Goal: Transaction & Acquisition: Purchase product/service

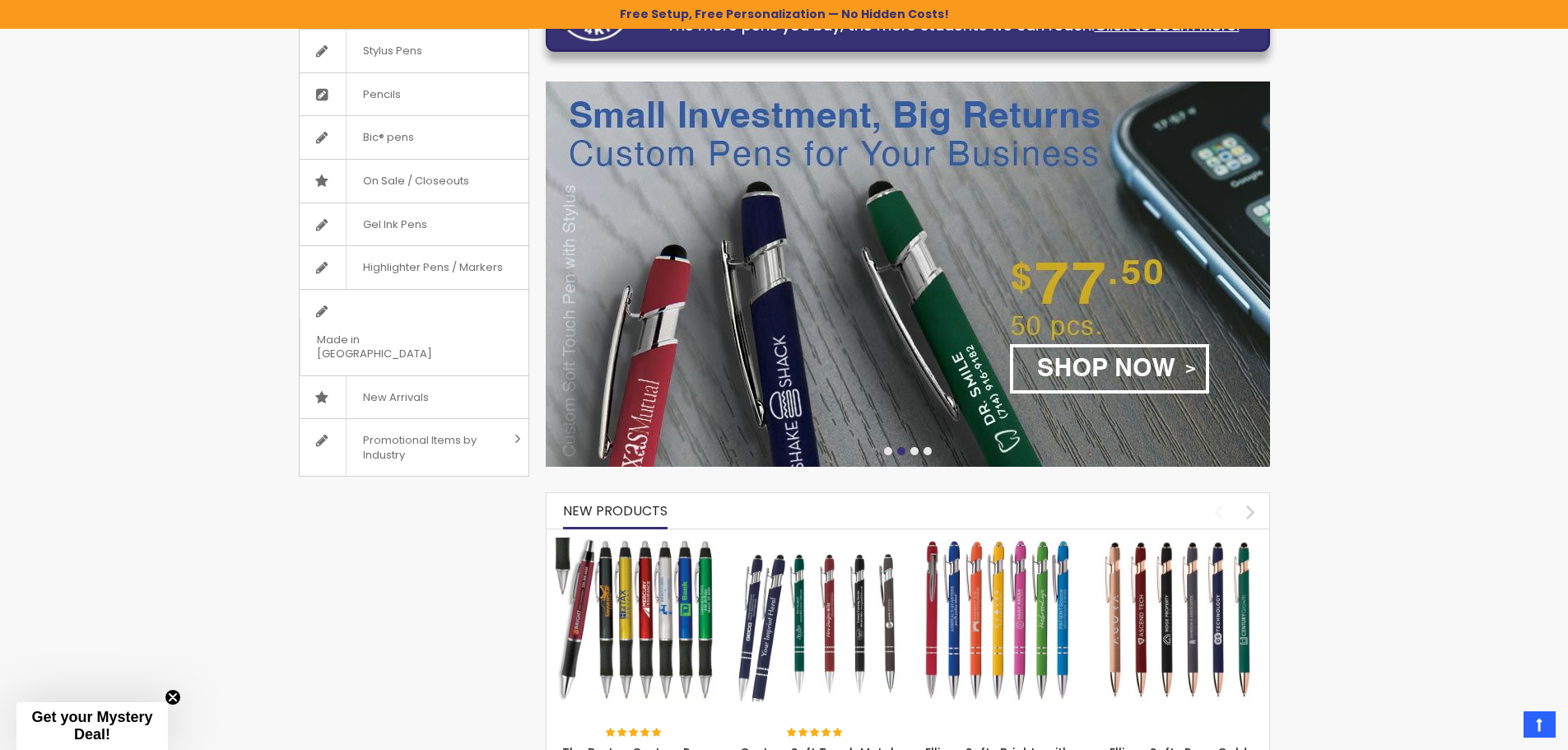
scroll to position [214, 0]
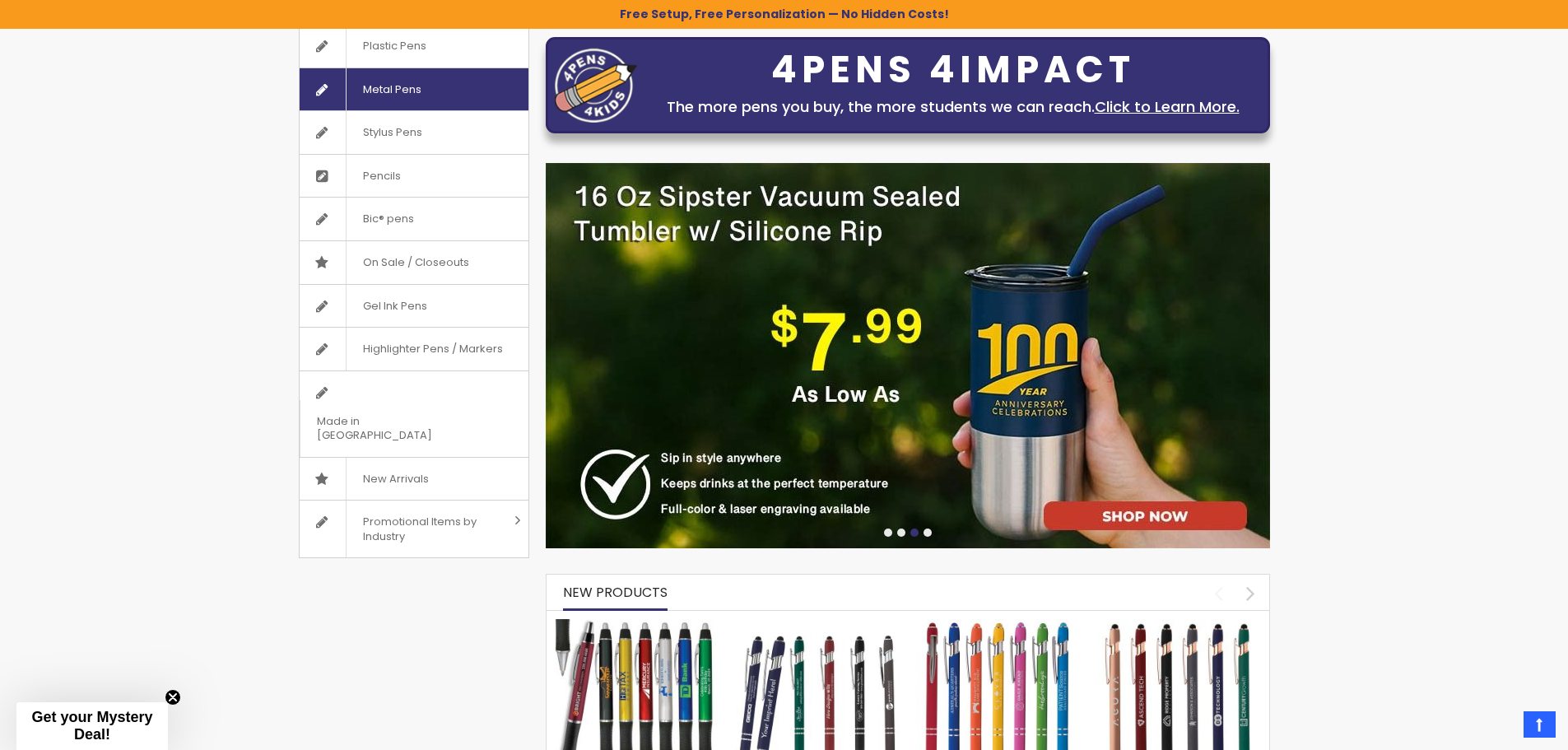
click at [396, 92] on span "Metal Pens" at bounding box center [392, 89] width 92 height 42
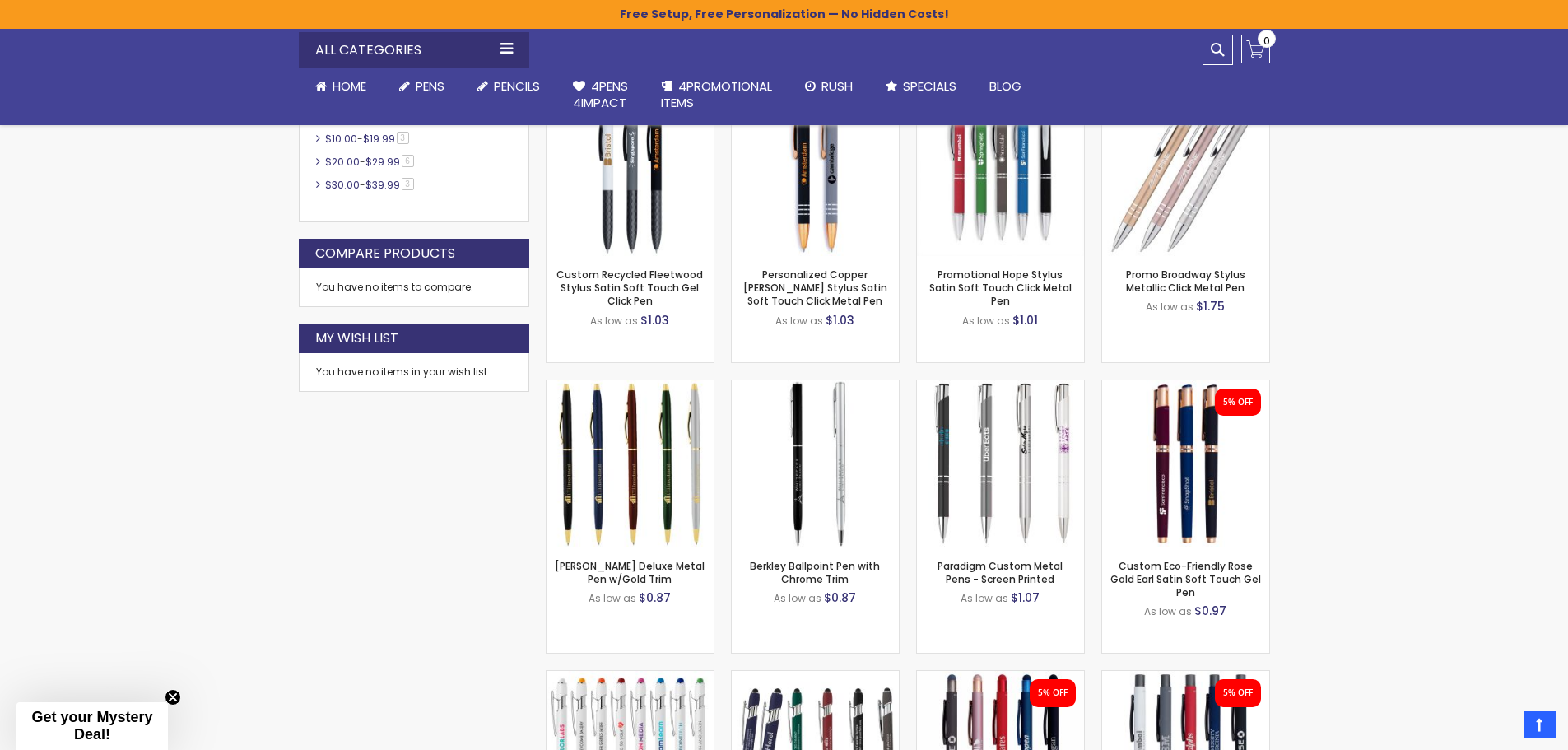
scroll to position [842, 0]
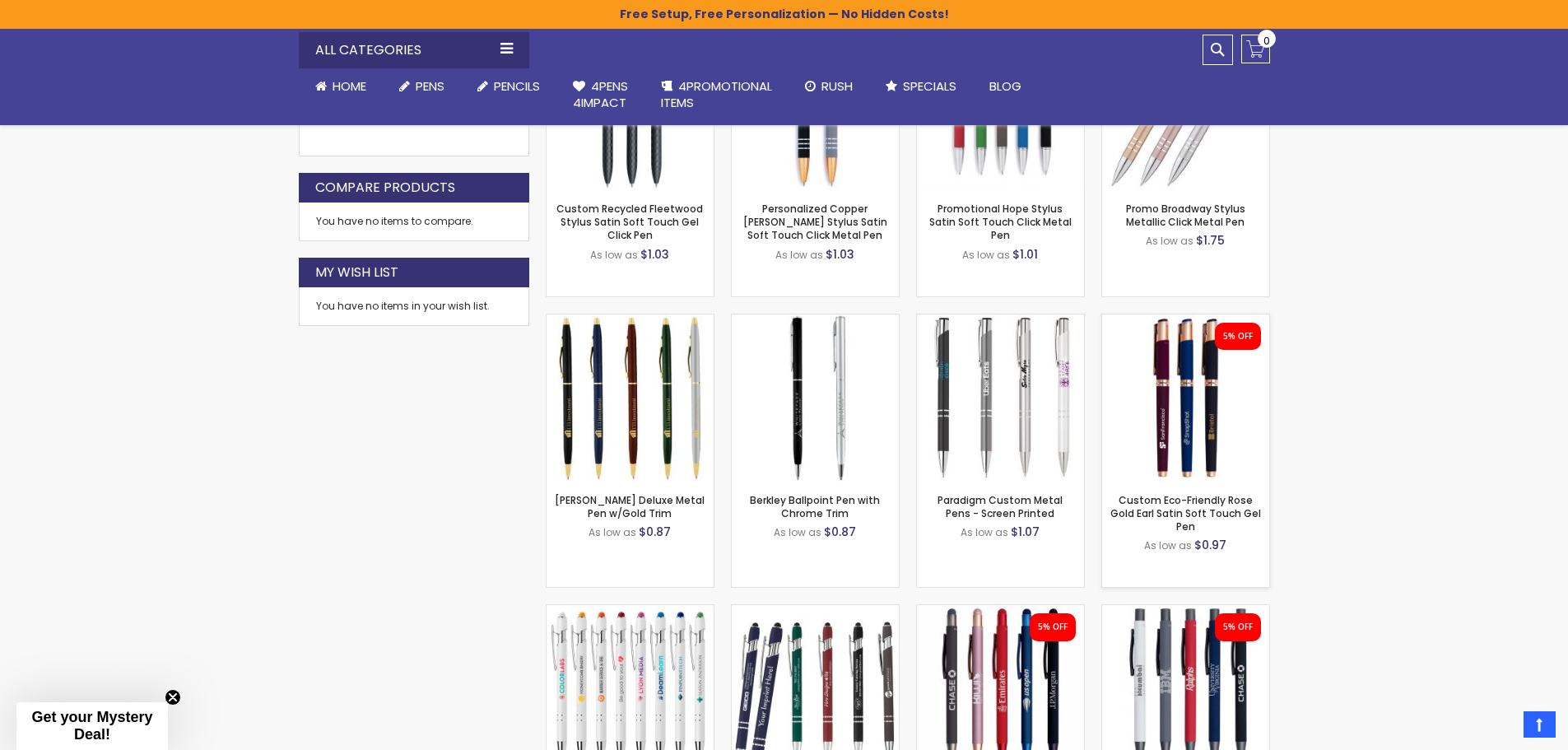
click at [1186, 408] on img at bounding box center [1186, 398] width 167 height 168
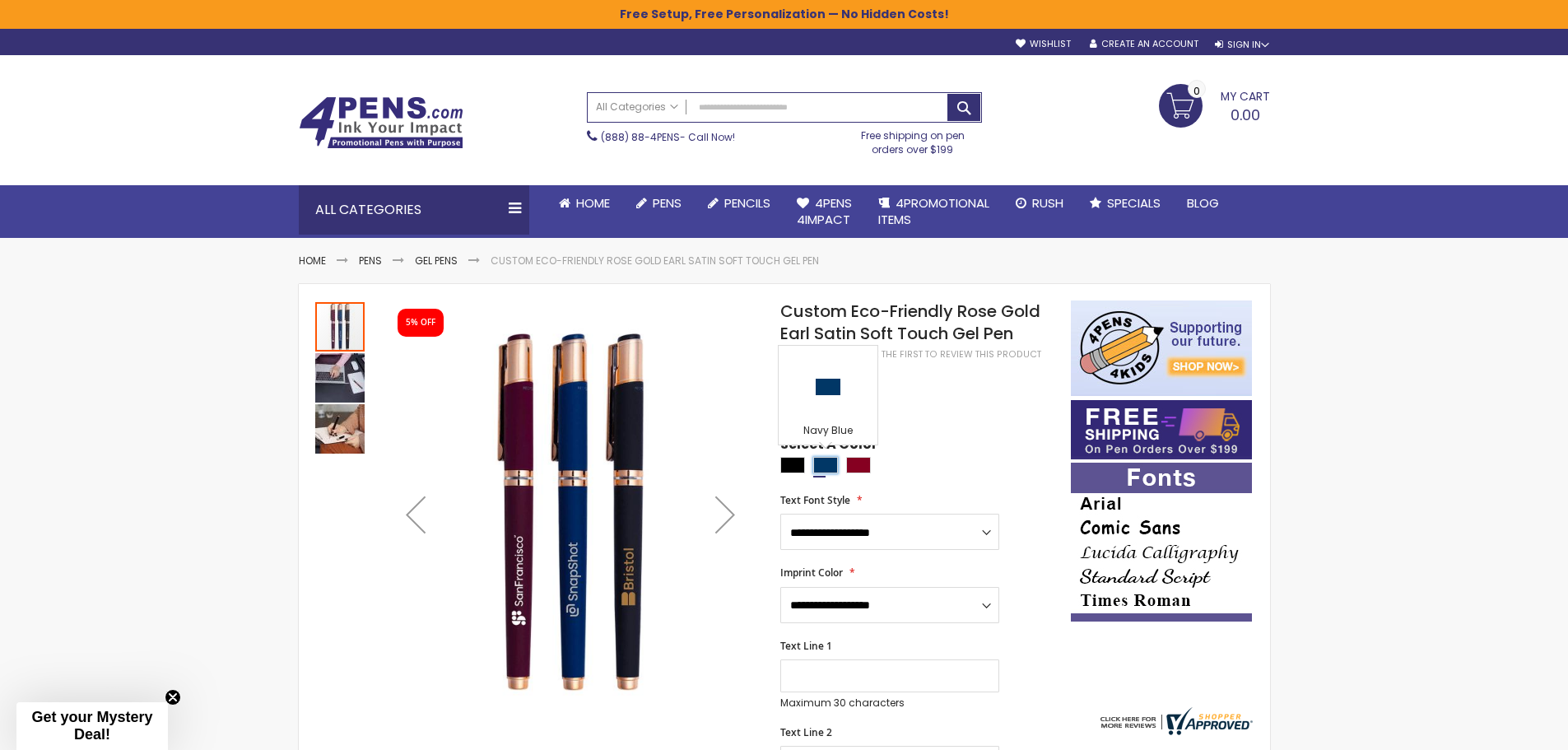
click at [825, 462] on div "Navy Blue" at bounding box center [826, 465] width 25 height 17
type input "****"
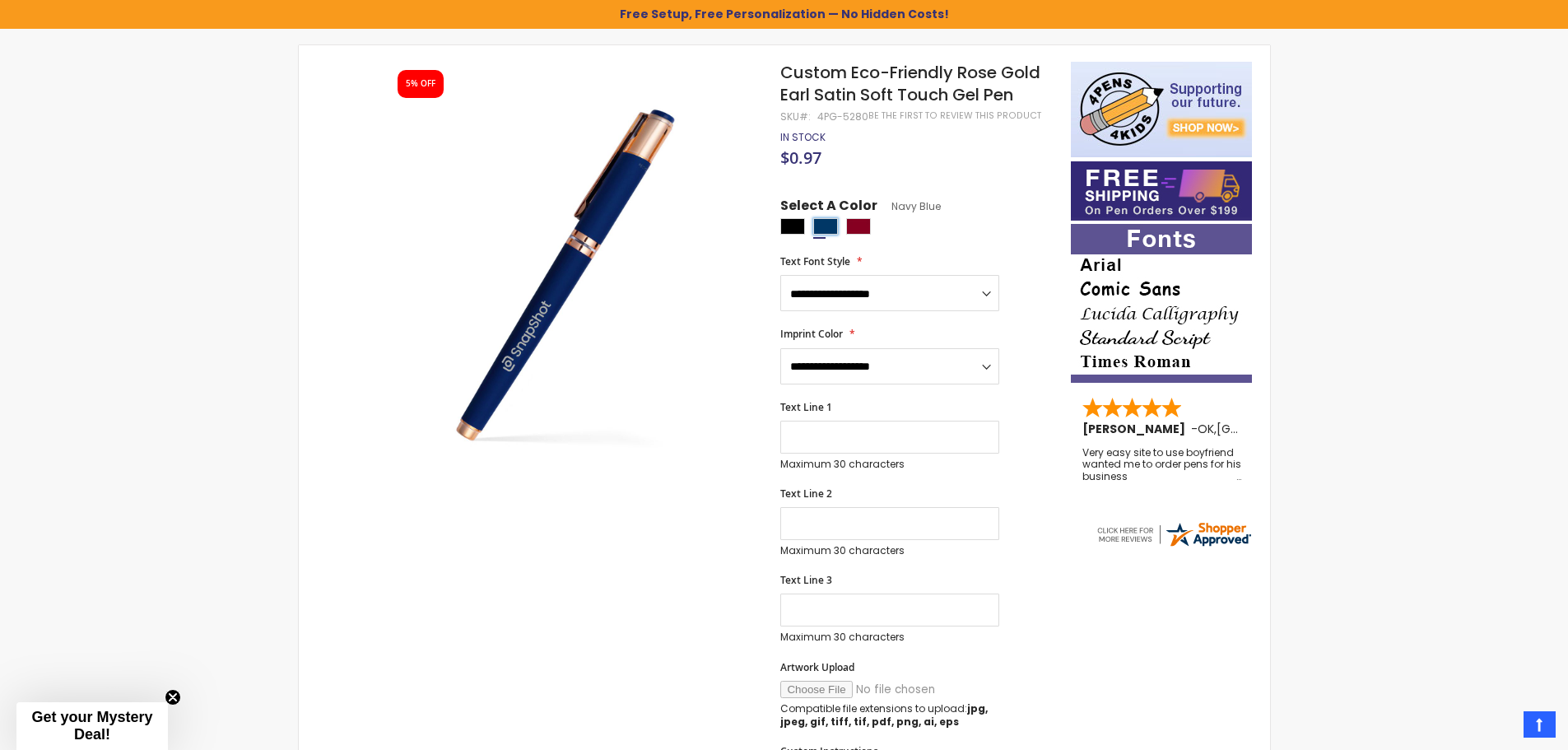
scroll to position [301, 0]
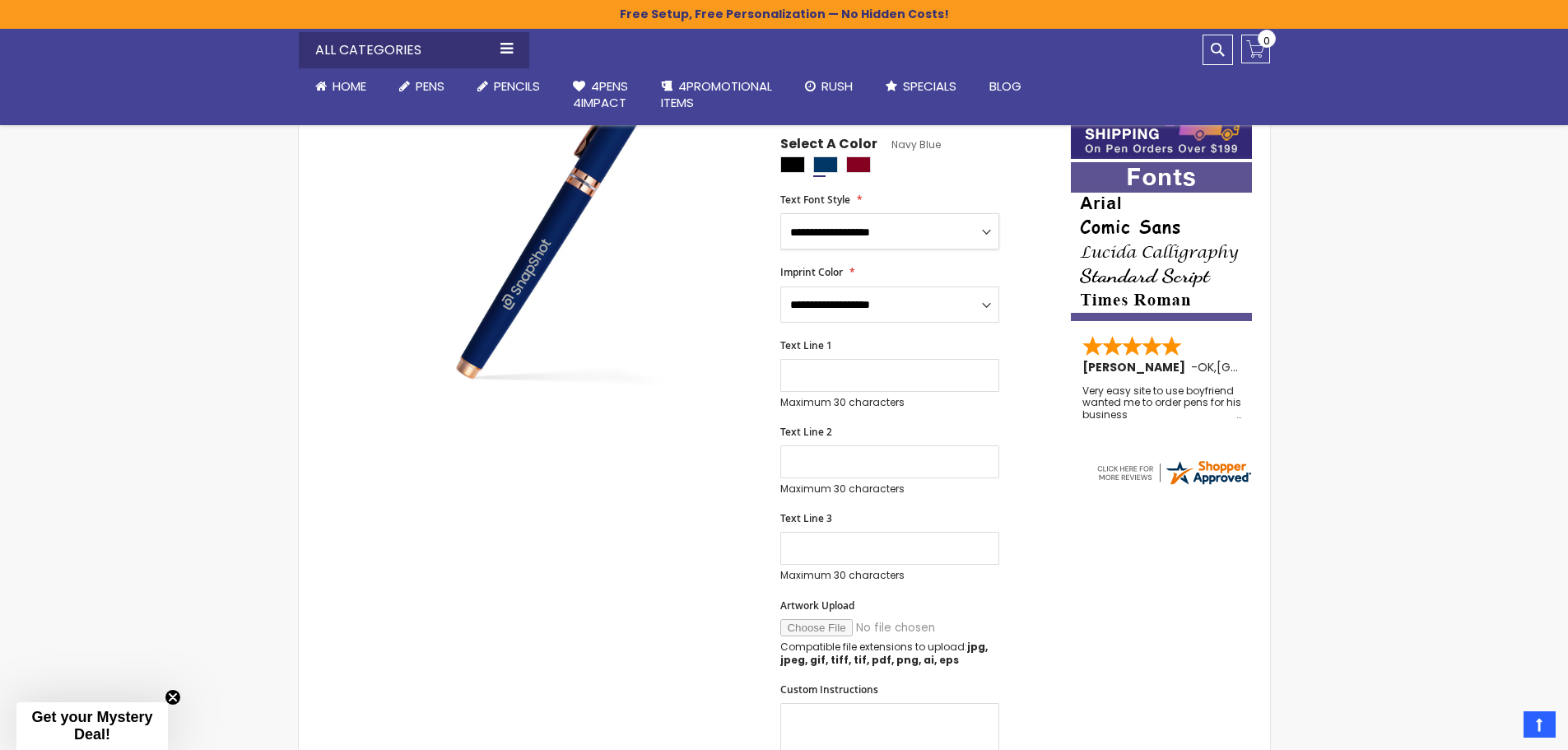
click at [941, 237] on select "**********" at bounding box center [889, 231] width 219 height 36
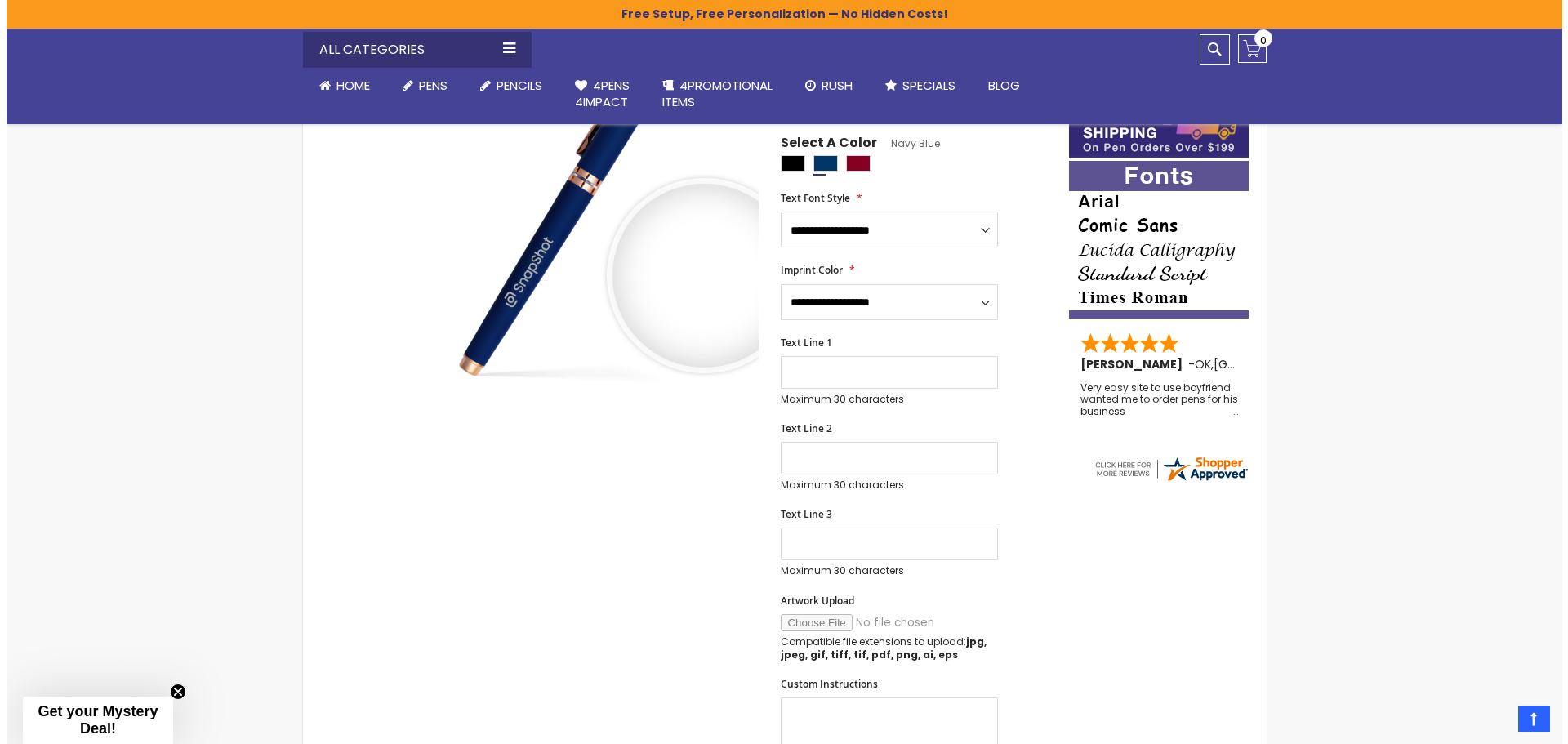
scroll to position [0, 0]
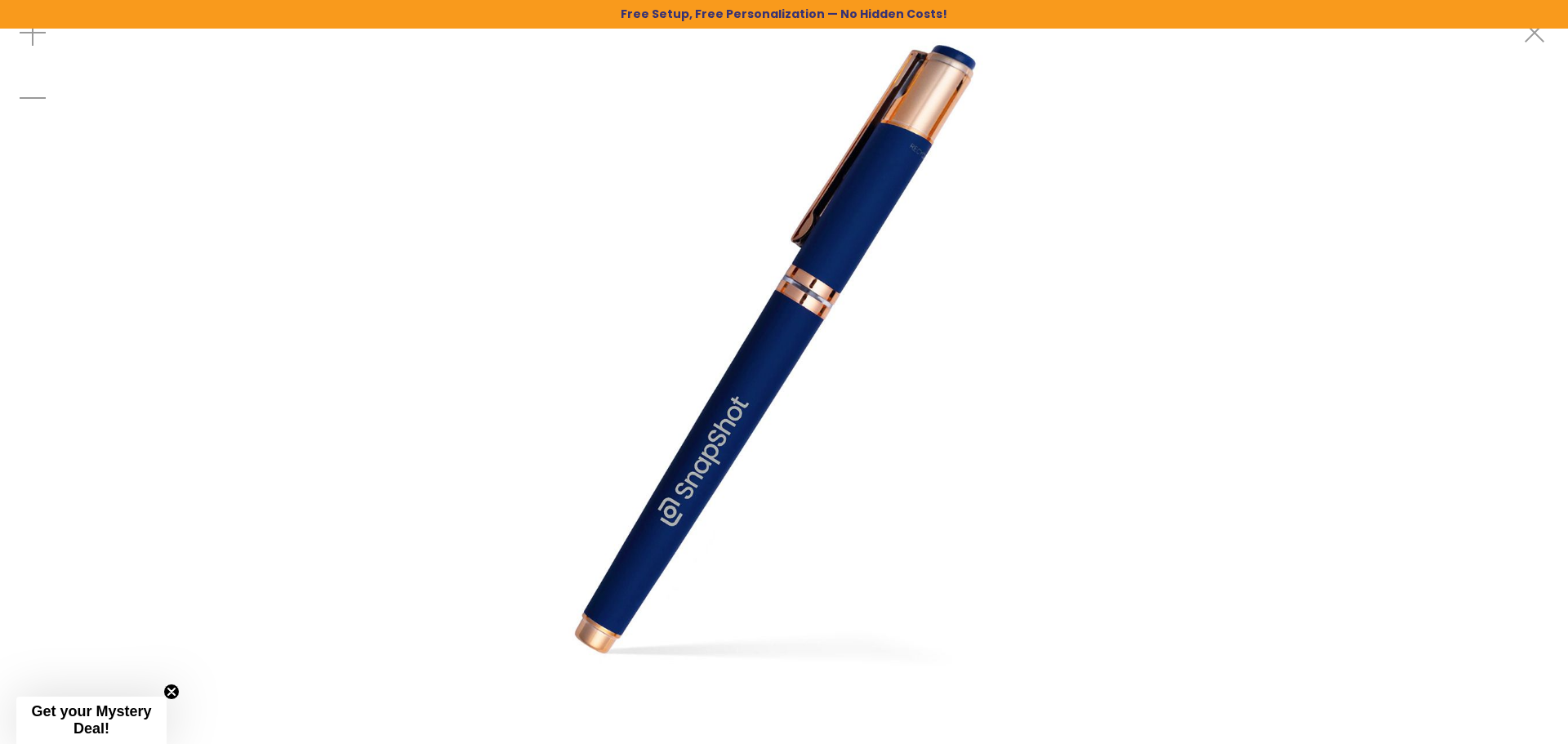
click at [701, 277] on img at bounding box center [784, 346] width 692 height 692
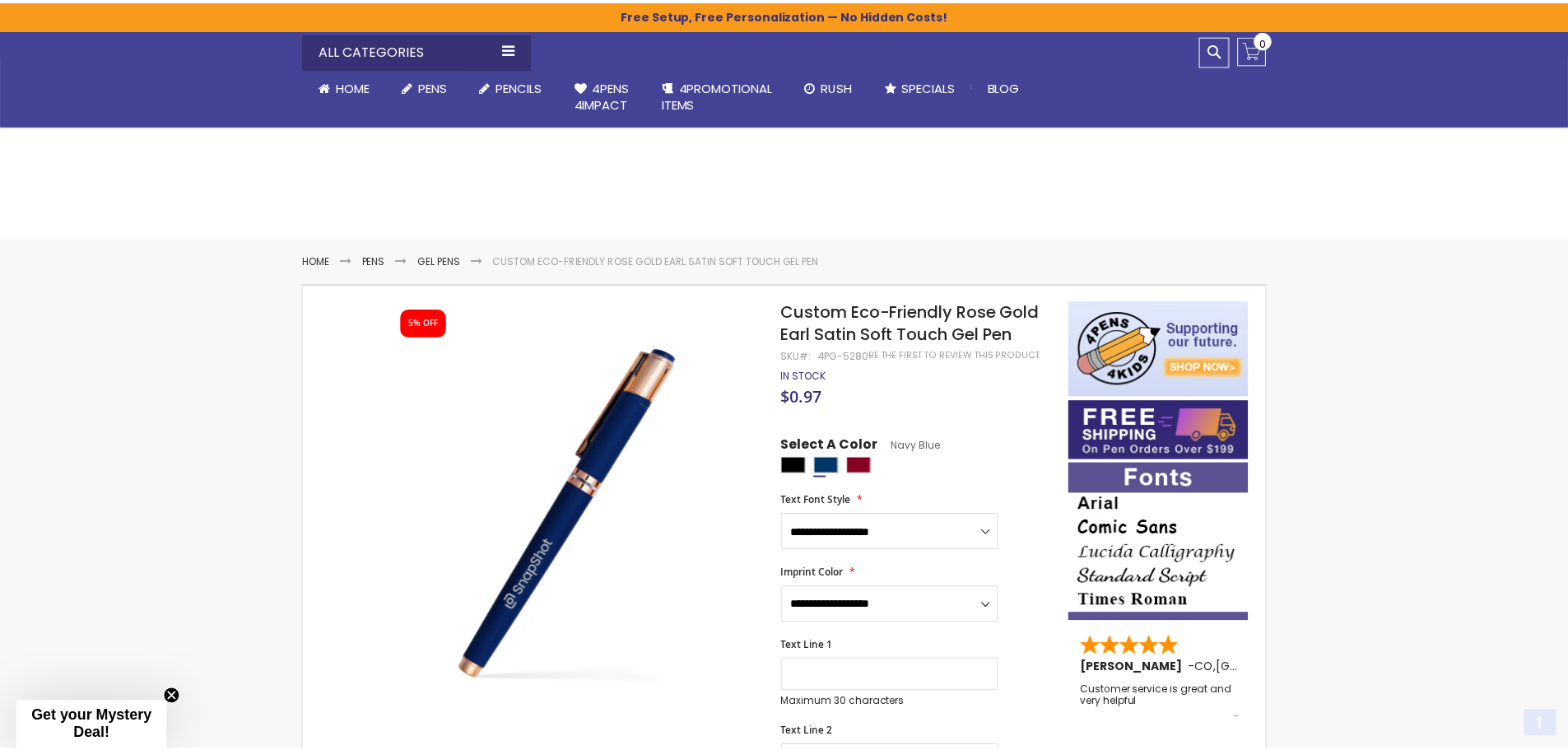
scroll to position [272, 0]
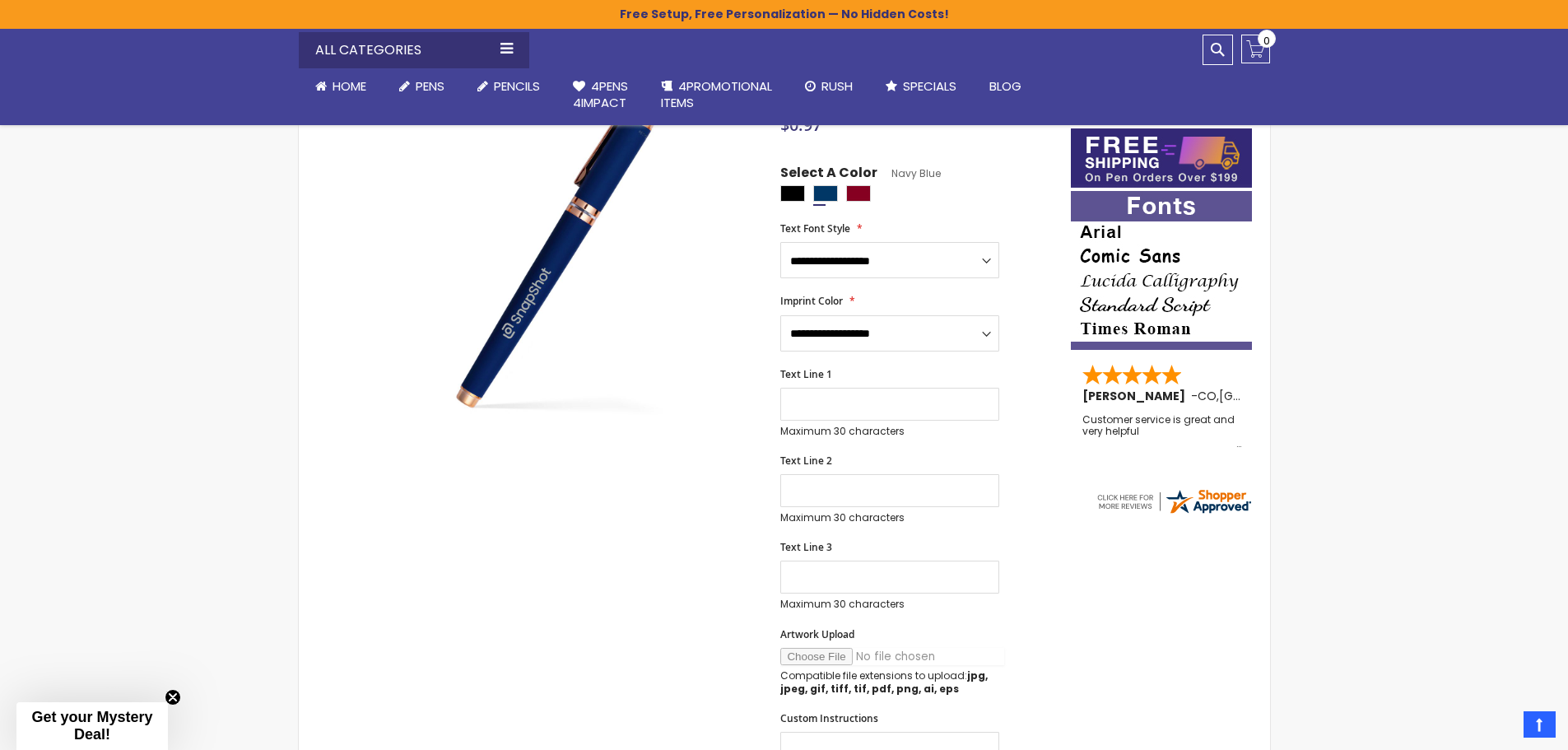
click at [819, 653] on input "Artwork Upload" at bounding box center [891, 656] width 224 height 18
type input "**********"
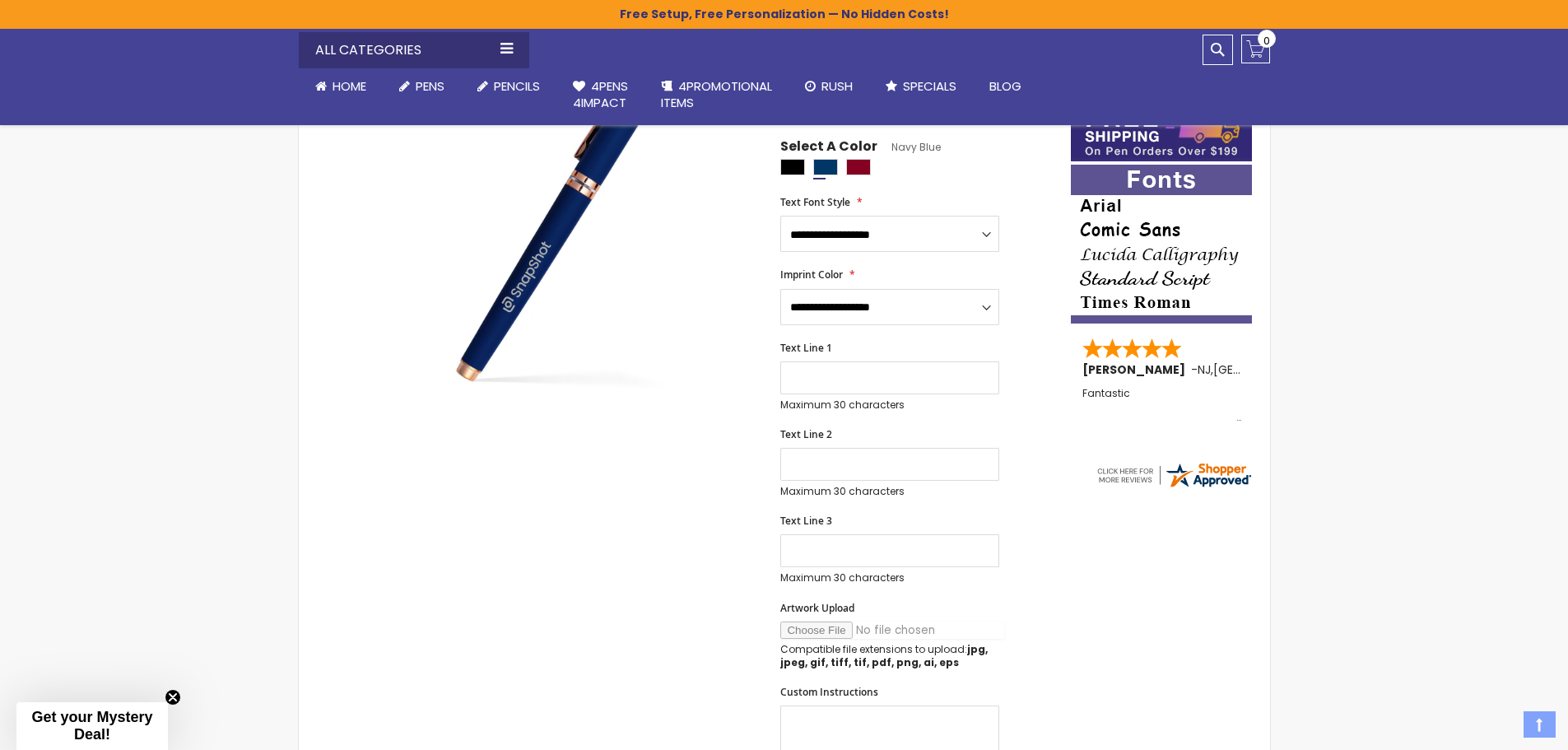
scroll to position [551, 0]
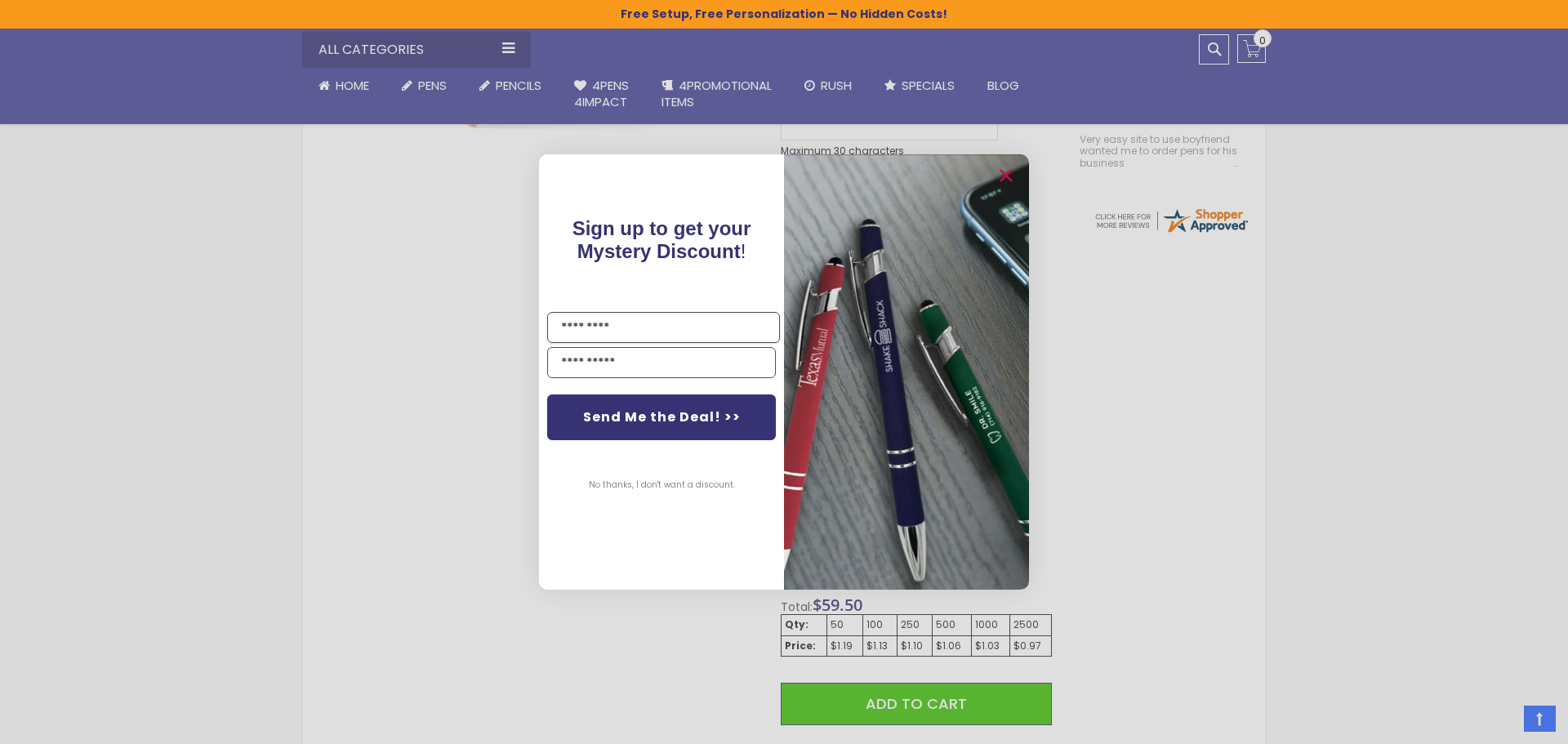
drag, startPoint x: 1561, startPoint y: 289, endPoint x: 1561, endPoint y: 308, distance: 19.0
click at [1011, 179] on circle "Close dialog" at bounding box center [1005, 177] width 25 height 25
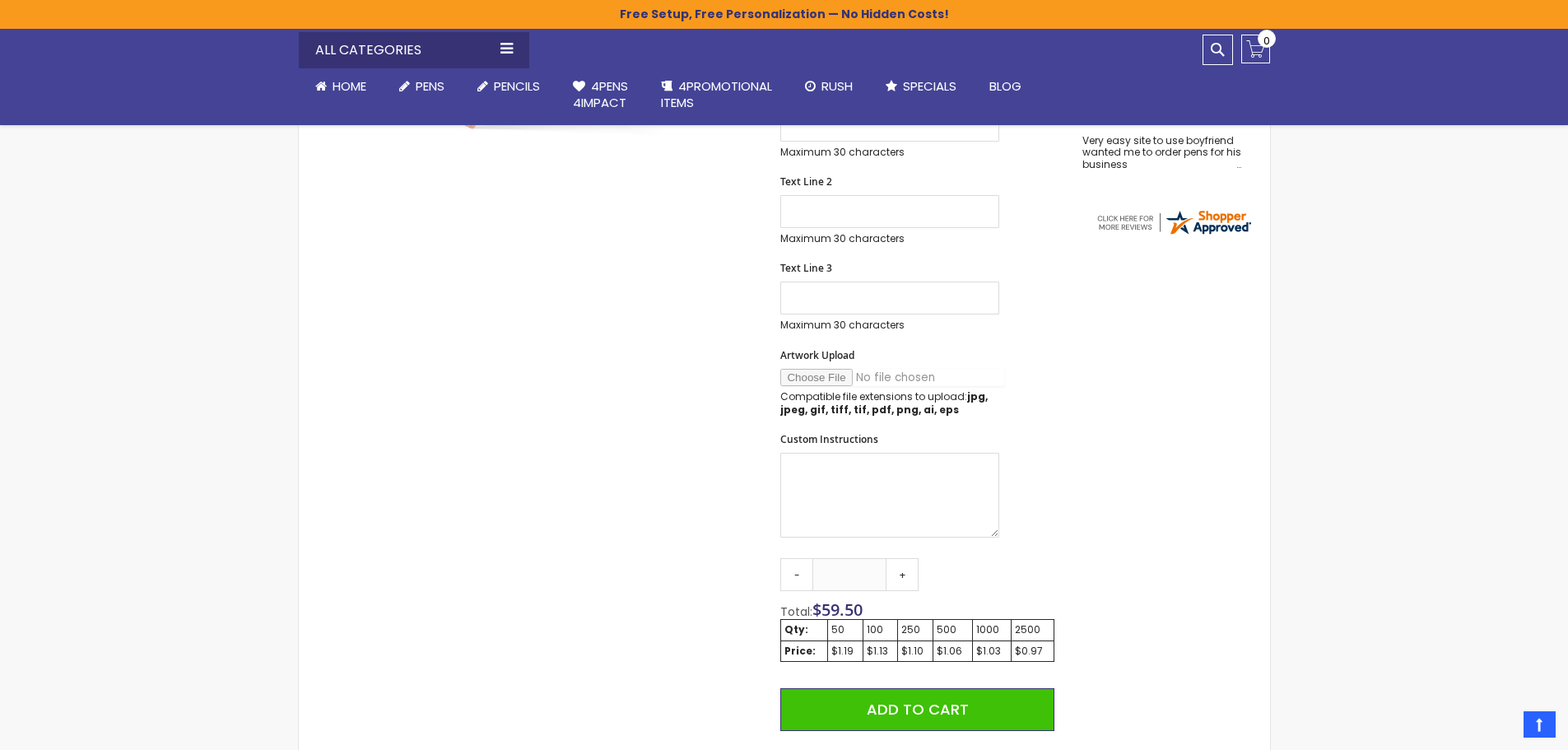
click at [811, 381] on input "Artwork Upload" at bounding box center [891, 378] width 224 height 18
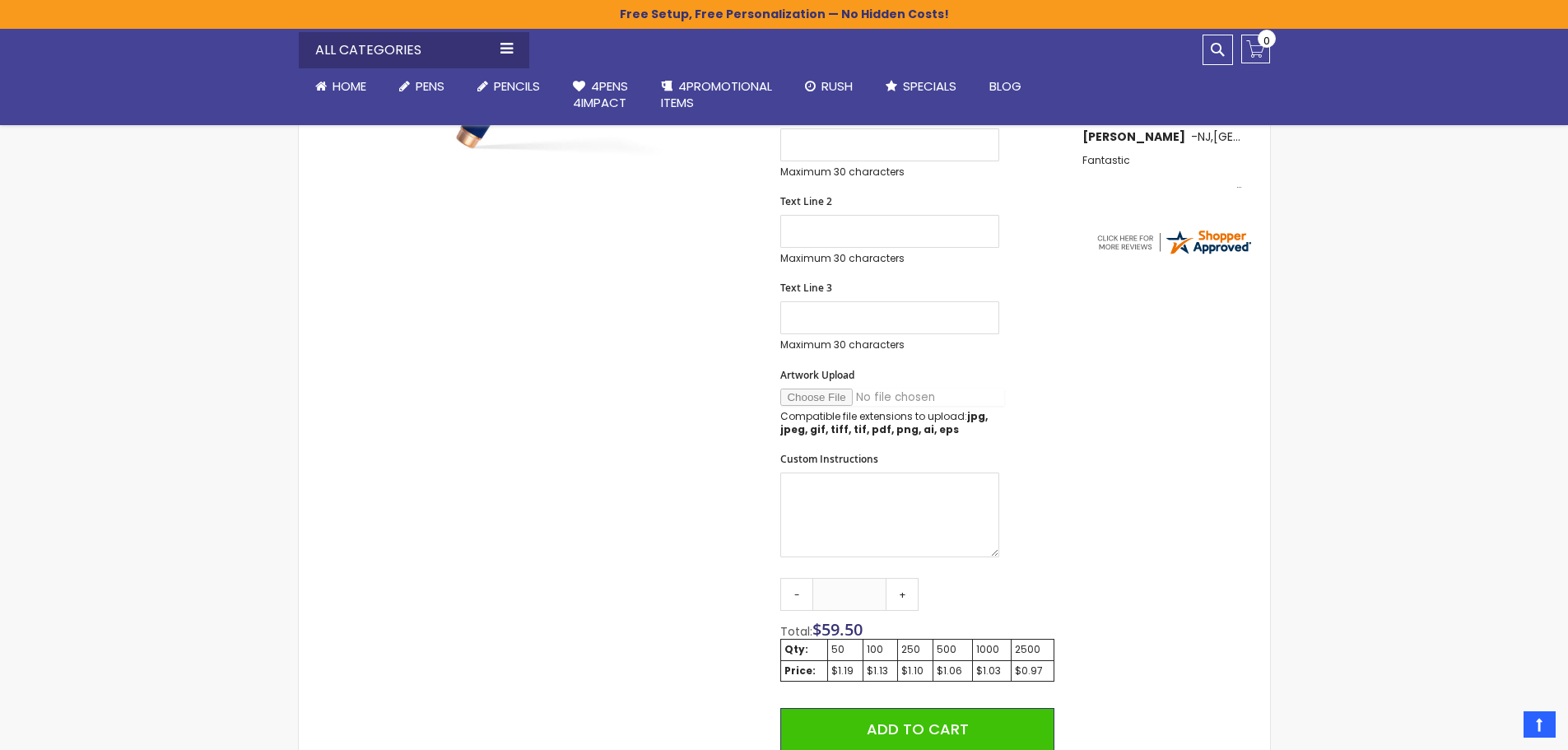
scroll to position [557, 0]
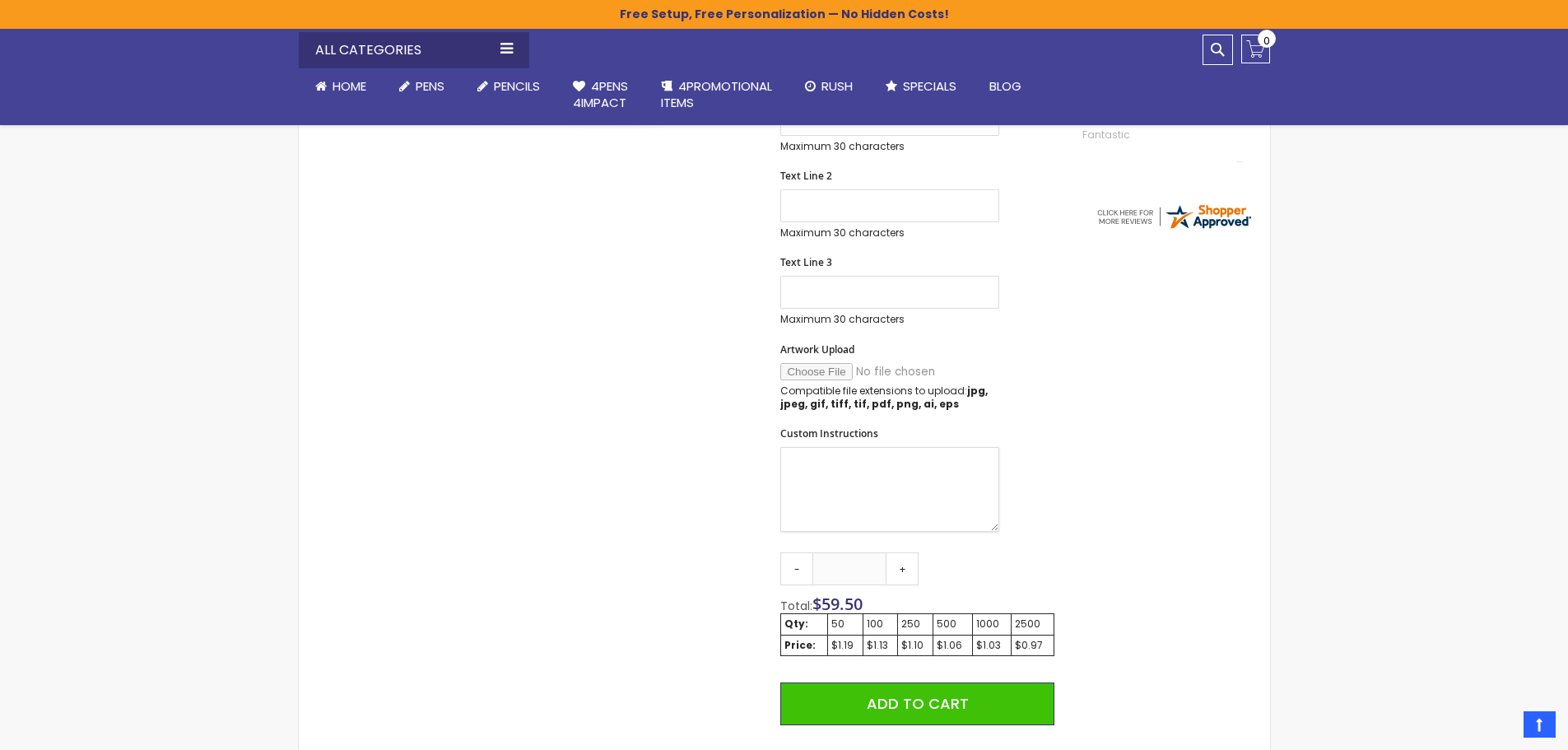
click at [871, 458] on textarea "Custom Instructions" at bounding box center [889, 489] width 219 height 85
click at [937, 388] on p "Compatible file extensions to upload: jpg, jpeg, gif, tiff, tif, pdf, png, ai, …" at bounding box center [889, 398] width 219 height 27
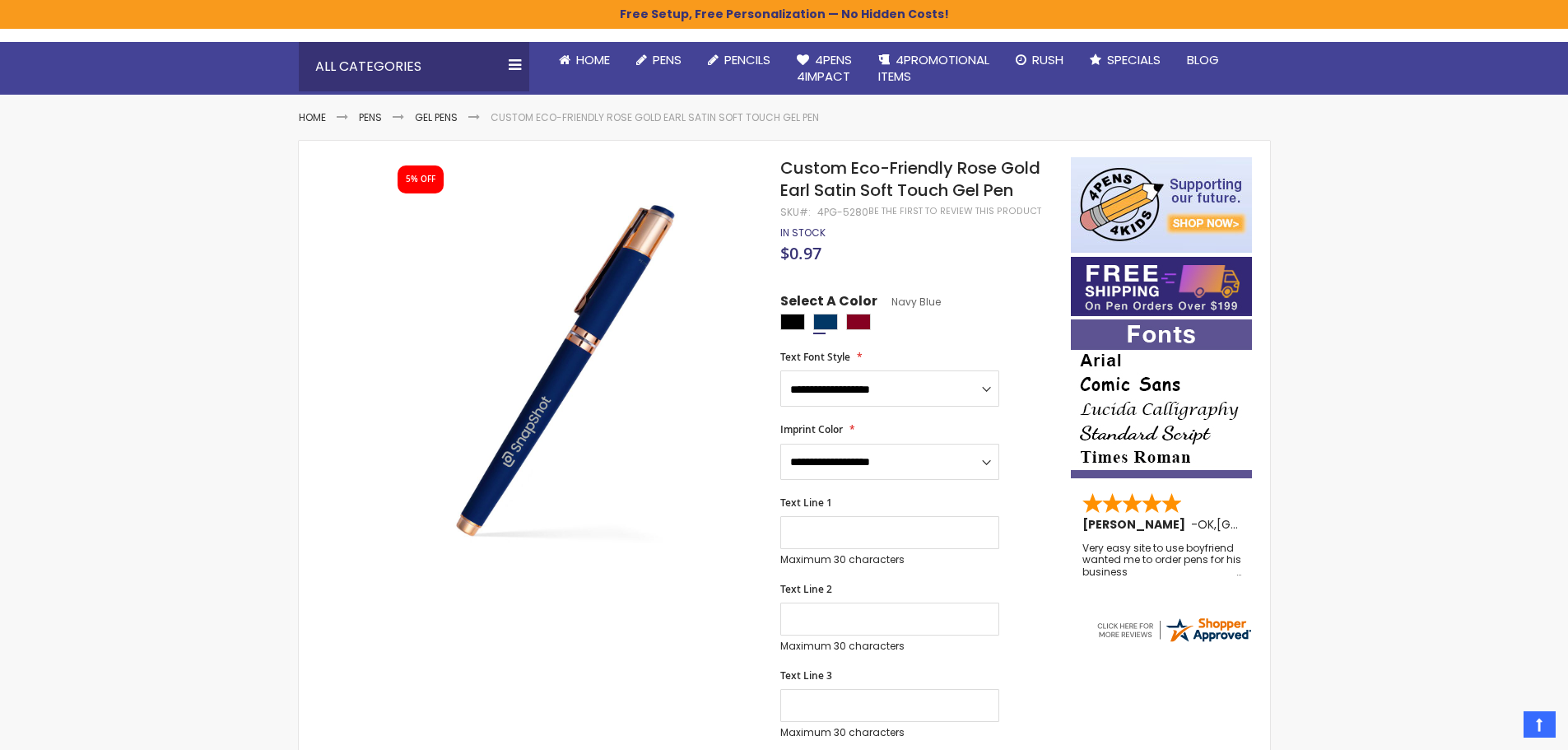
scroll to position [0, 0]
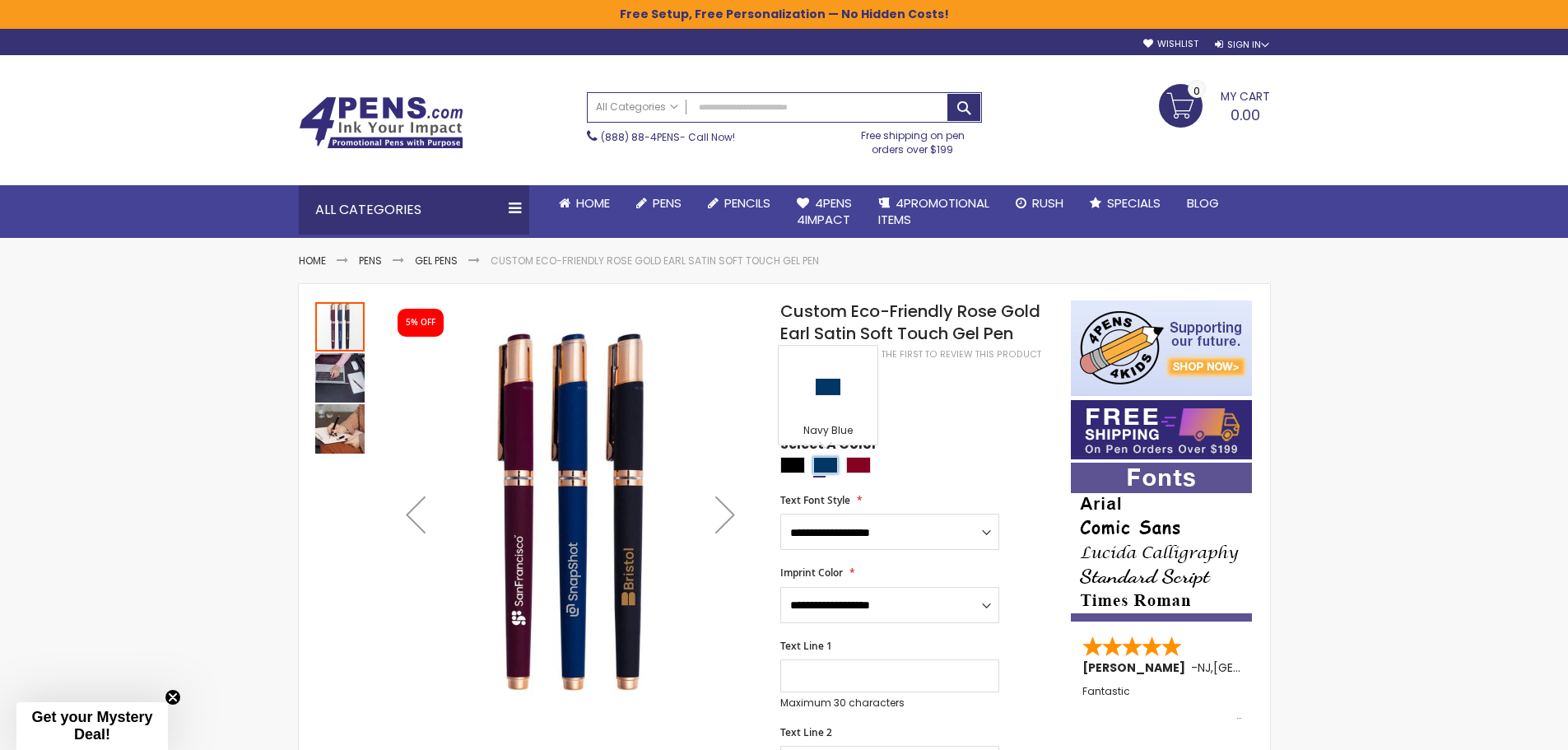
click at [836, 462] on div "Navy Blue" at bounding box center [826, 465] width 25 height 17
type input "****"
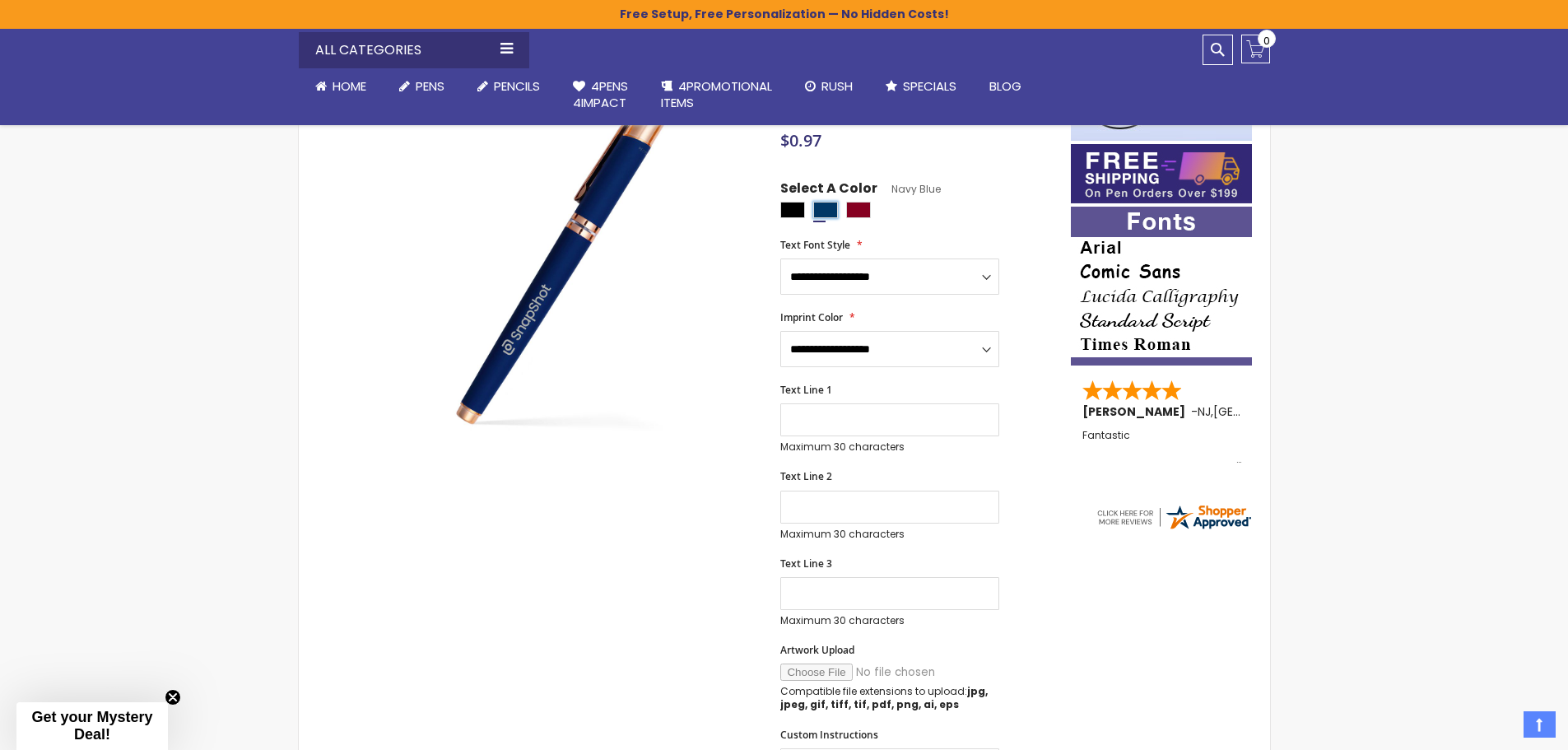
scroll to position [407, 0]
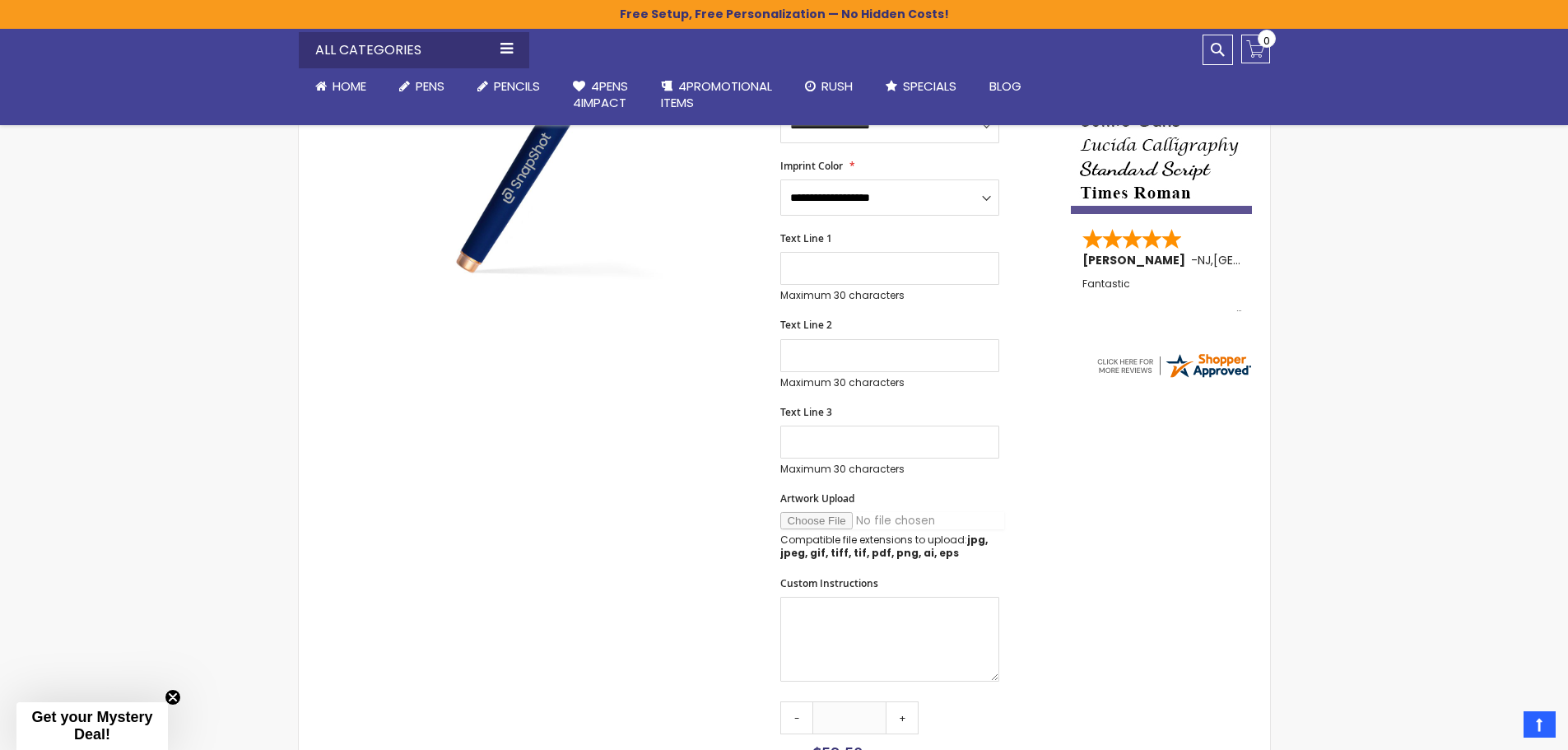
click at [835, 513] on input "Artwork Upload" at bounding box center [891, 520] width 224 height 18
type input "**********"
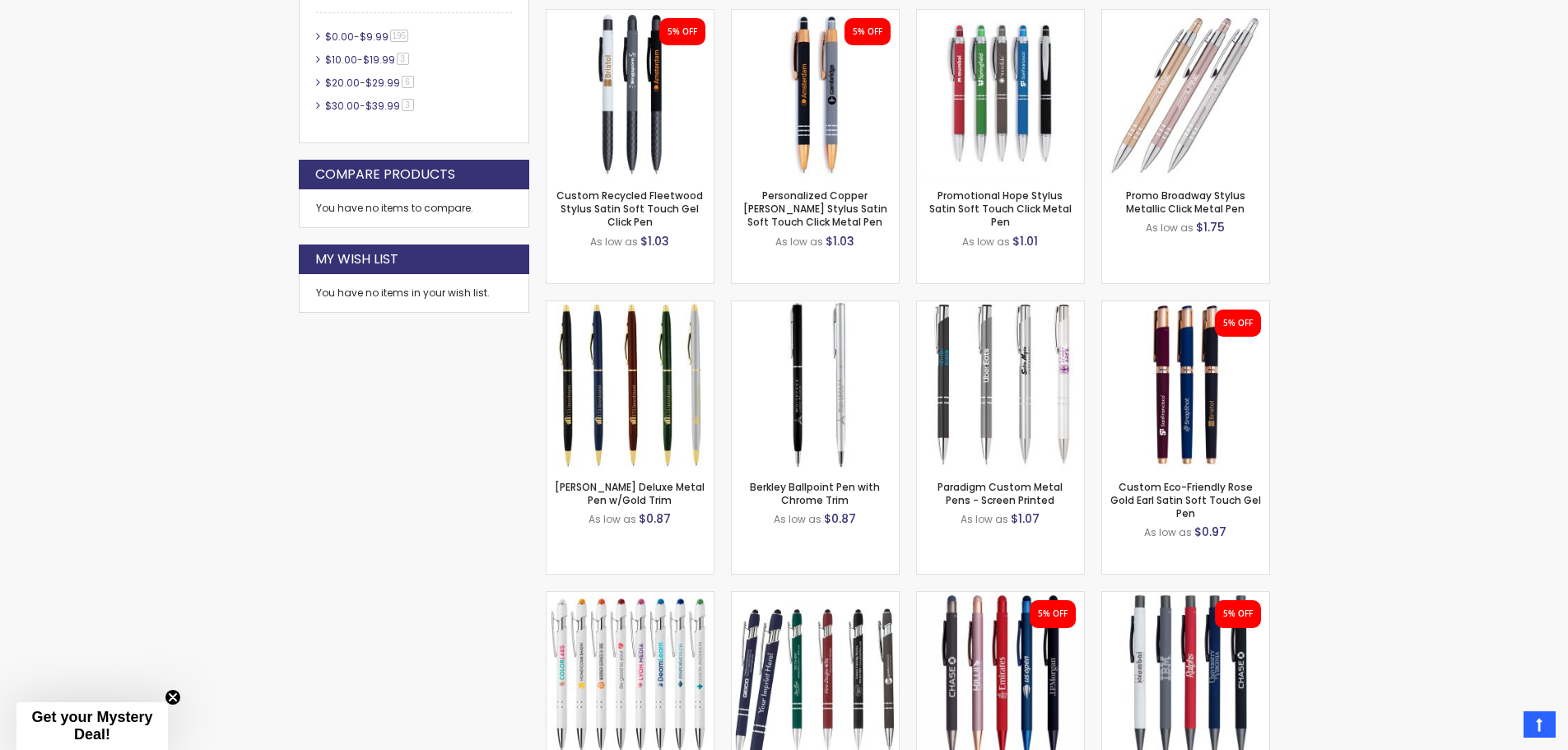
scroll to position [842, 0]
